Goal: Book appointment/travel/reservation

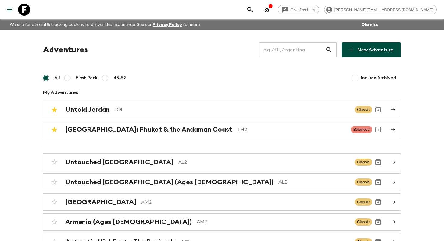
scroll to position [579, 0]
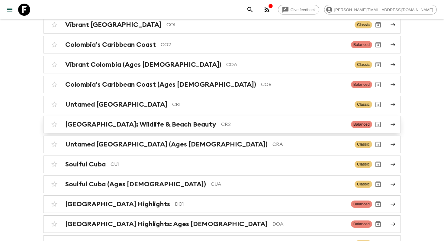
click at [172, 120] on h2 "[GEOGRAPHIC_DATA]: Wildlife & Beach Beauty" at bounding box center [140, 124] width 151 height 8
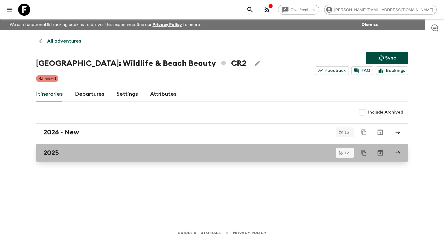
click at [90, 151] on div "2025" at bounding box center [215, 153] width 345 height 8
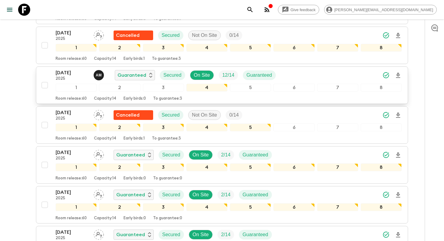
scroll to position [127, 0]
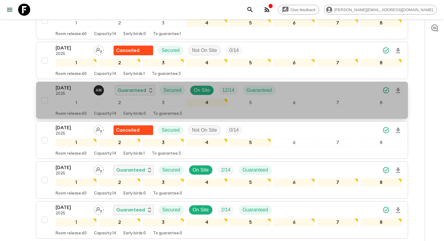
click at [63, 86] on p "[DATE]" at bounding box center [72, 87] width 33 height 7
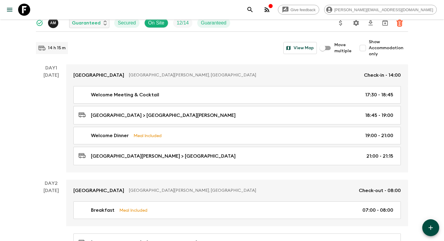
scroll to position [77, 0]
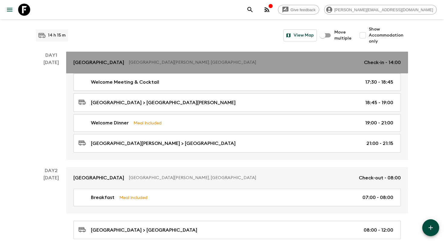
click at [90, 71] on link "[GEOGRAPHIC_DATA][PERSON_NAME], [GEOGRAPHIC_DATA] Check-in - 14:00" at bounding box center [237, 63] width 342 height 22
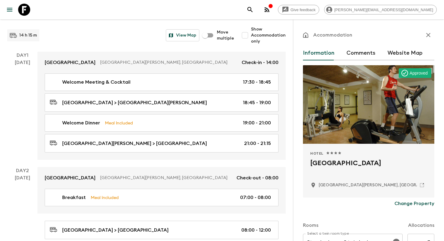
click at [343, 163] on h2 "[GEOGRAPHIC_DATA]" at bounding box center [368, 167] width 117 height 19
copy div "[GEOGRAPHIC_DATA]"
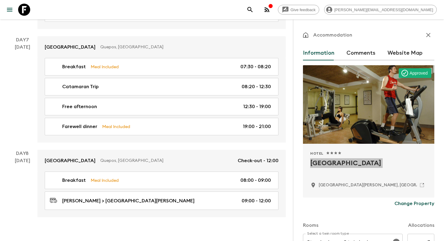
scroll to position [961, 0]
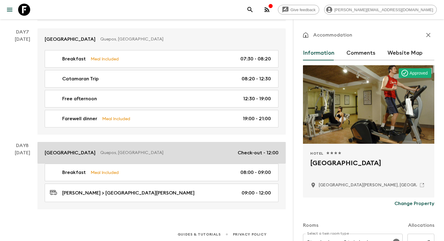
click at [116, 150] on p "Quepos, [GEOGRAPHIC_DATA]" at bounding box center [166, 153] width 133 height 6
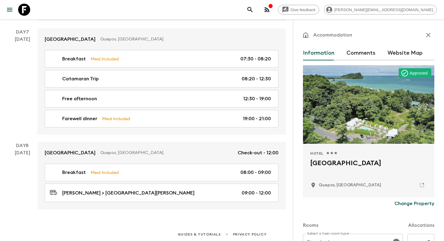
click at [311, 162] on h2 "[GEOGRAPHIC_DATA]" at bounding box center [368, 167] width 117 height 19
copy div "[GEOGRAPHIC_DATA]"
